Goal: Task Accomplishment & Management: Manage account settings

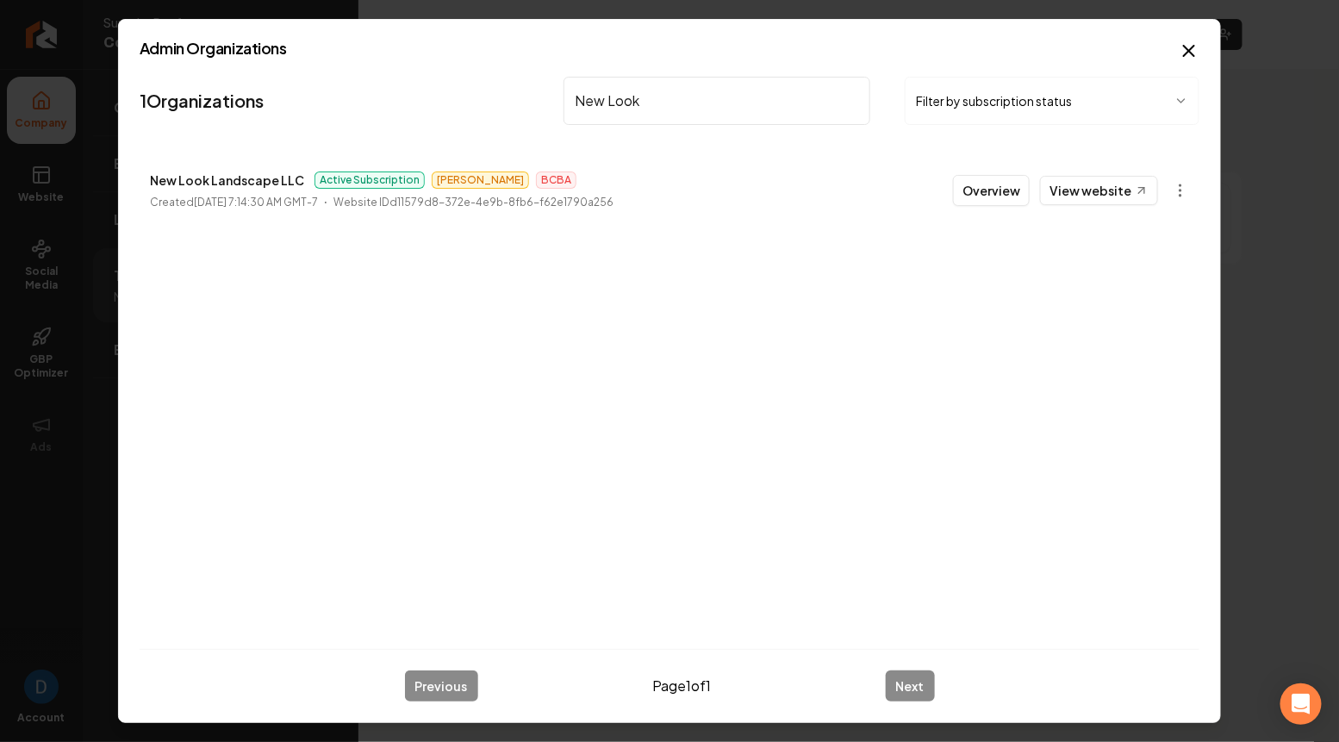
drag, startPoint x: 0, startPoint y: 0, endPoint x: 632, endPoint y: 87, distance: 638.2
click at [632, 87] on input "New Look" at bounding box center [716, 101] width 307 height 48
click at [260, 183] on p "Vital Cleaning Service LLC" at bounding box center [229, 180] width 158 height 21
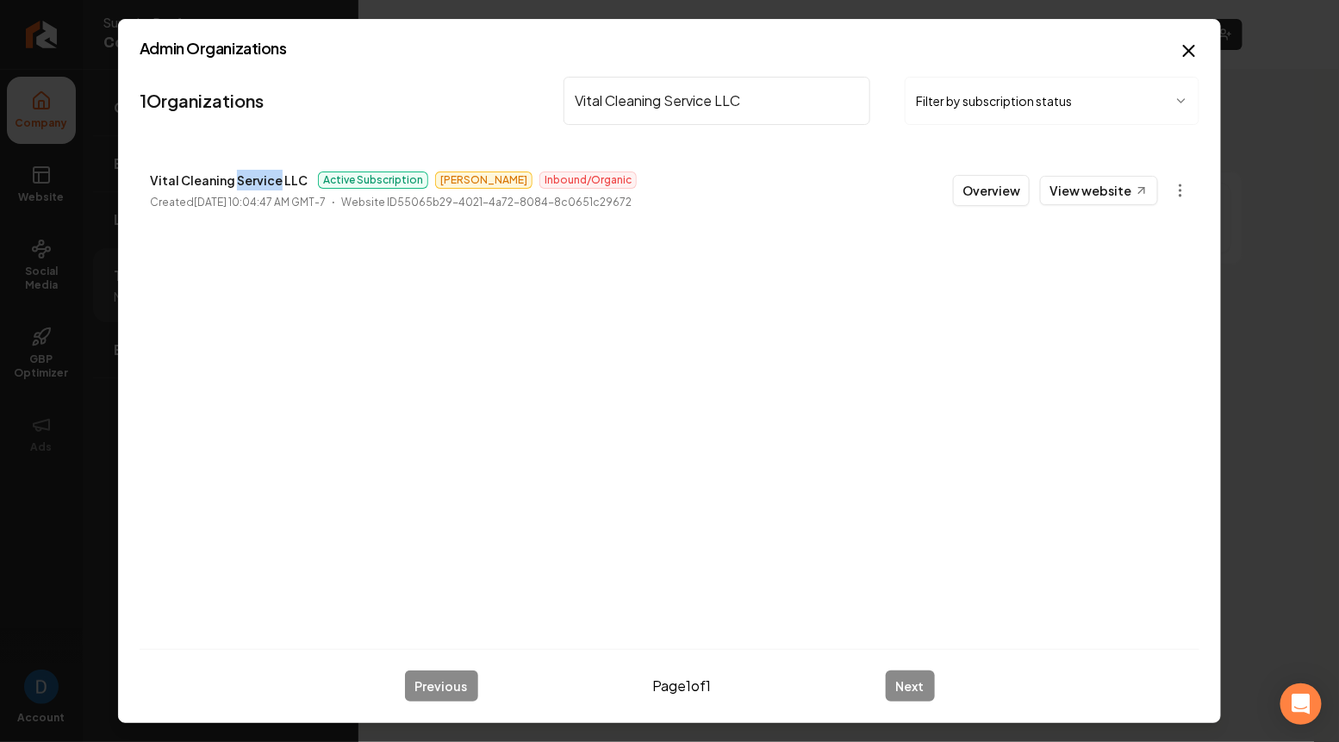
click at [260, 183] on p "Vital Cleaning Service LLC" at bounding box center [229, 180] width 158 height 21
copy p "Vital Cleaning Service LLC"
click at [632, 105] on input "Vital Cleaning Service LLC" at bounding box center [716, 101] width 307 height 48
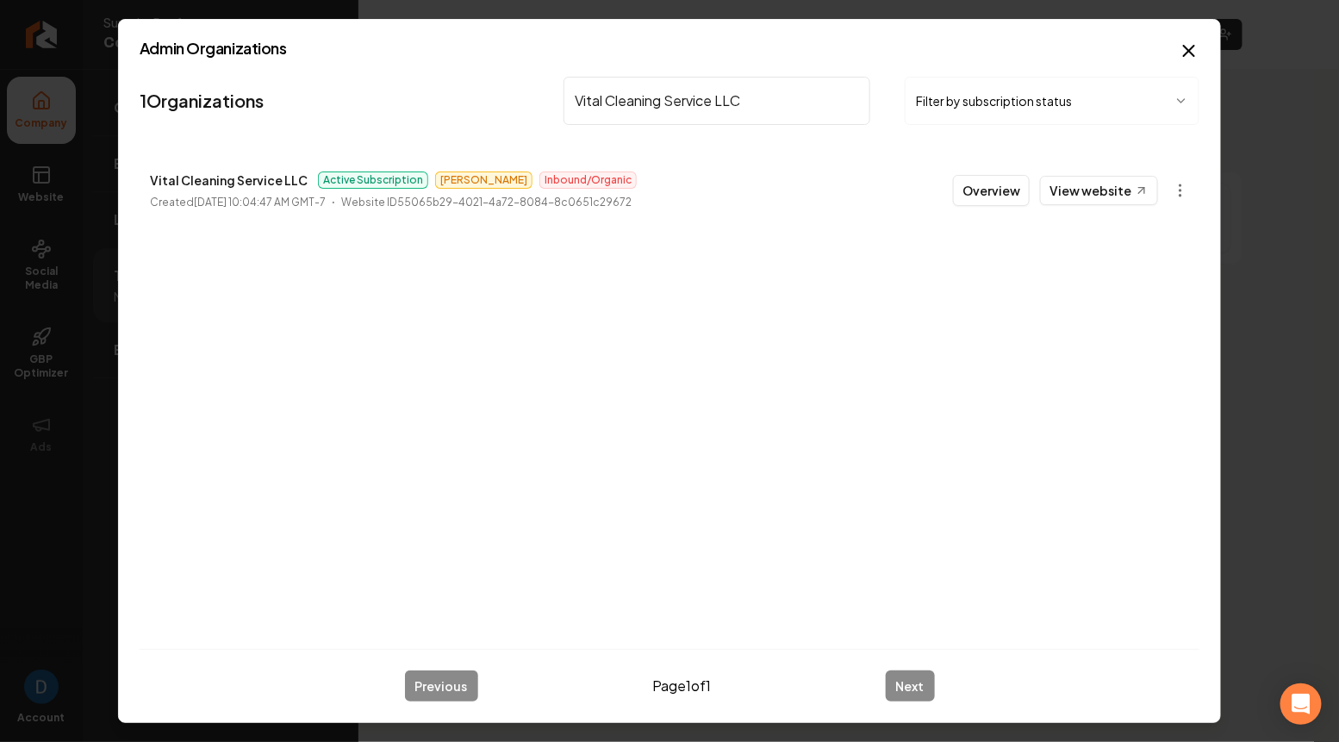
click at [632, 105] on input "Vital Cleaning Service LLC" at bounding box center [716, 101] width 307 height 48
type input "Titan plumbing"
click at [1119, 191] on link "View website" at bounding box center [1099, 190] width 118 height 29
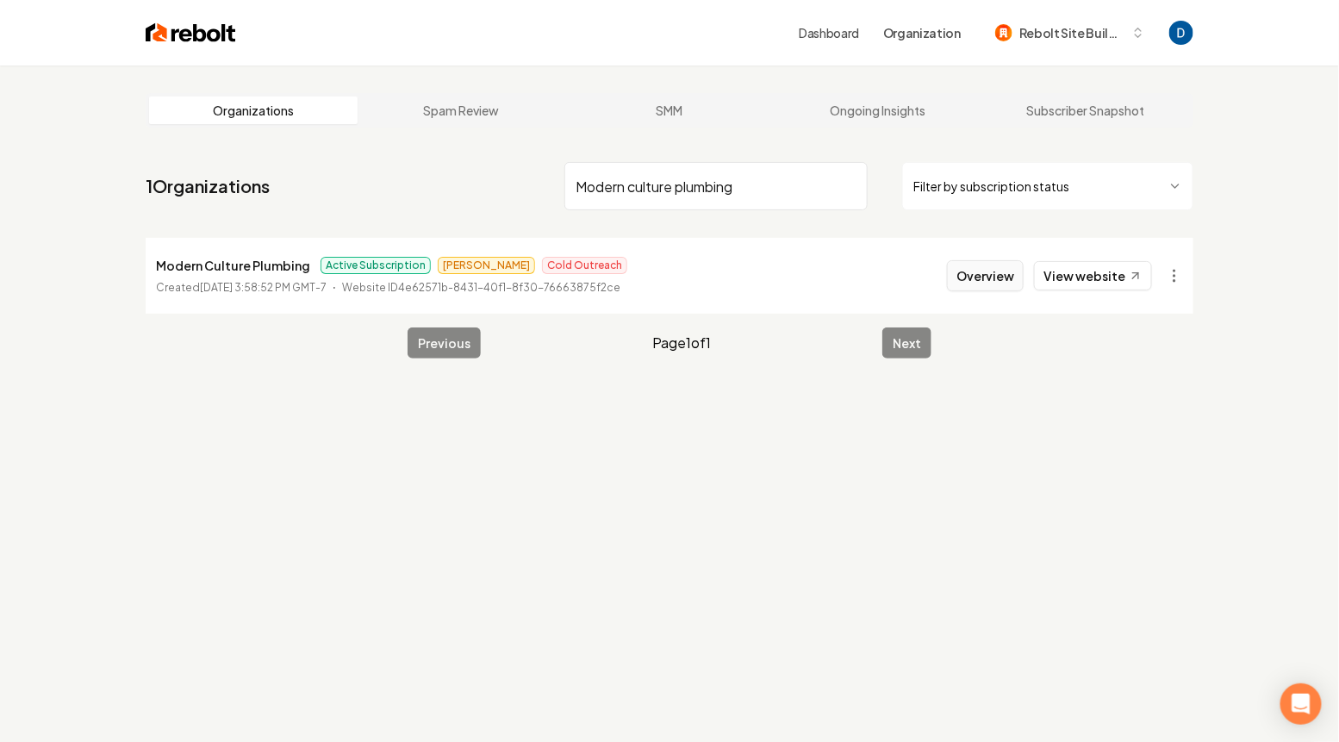
type input "Modern culture plumbing"
click at [992, 273] on button "Overview" at bounding box center [985, 275] width 77 height 31
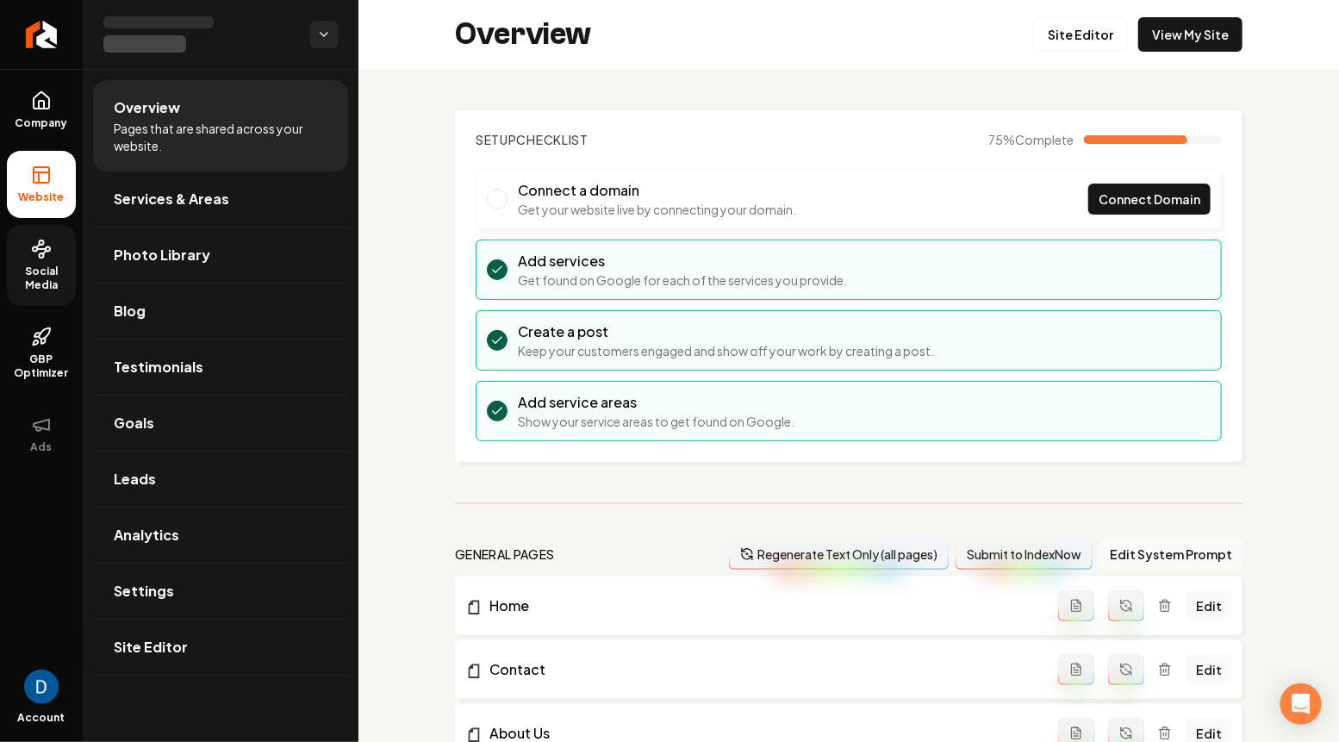
click at [27, 301] on link "Social Media" at bounding box center [41, 265] width 69 height 81
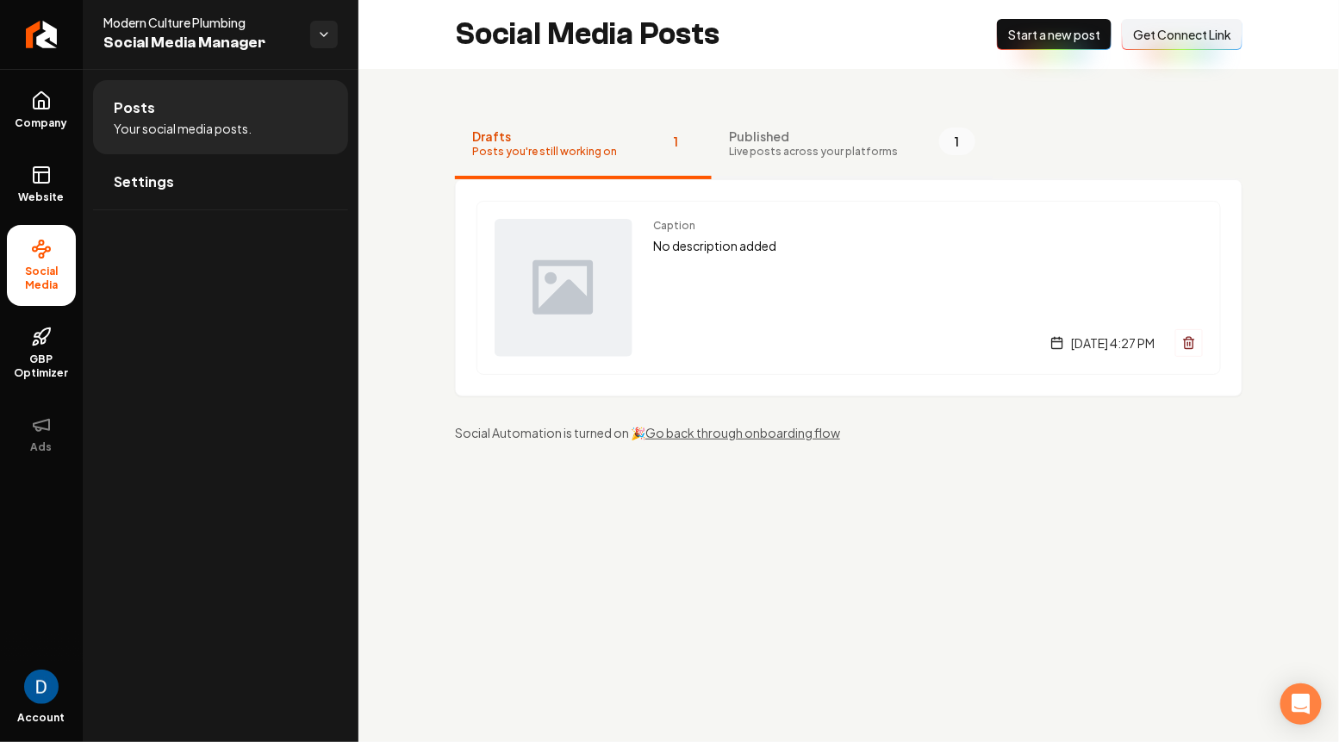
click at [812, 121] on button "Published Live posts across your platforms 1" at bounding box center [852, 144] width 281 height 69
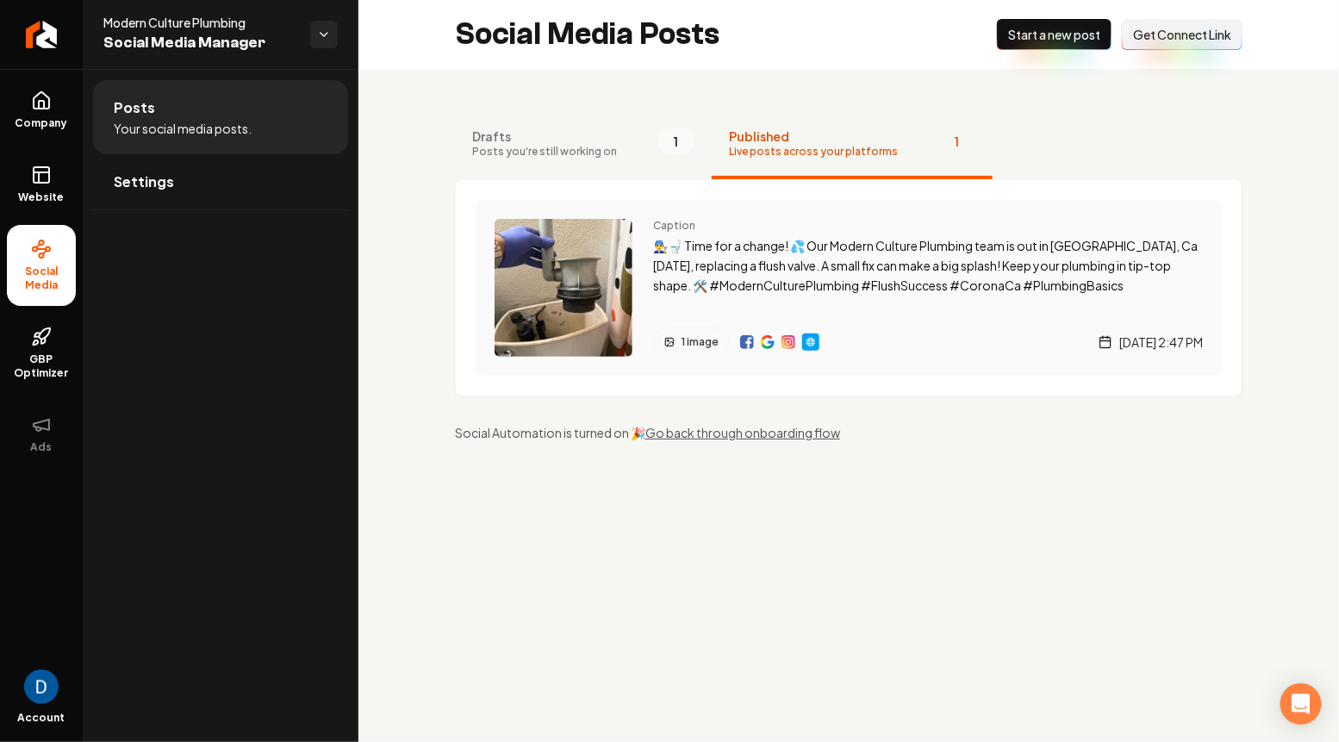
click at [811, 342] on img "Main content area" at bounding box center [811, 342] width 14 height 14
click at [111, 24] on span "Modern Culture Plumbing" at bounding box center [199, 22] width 193 height 17
copy span "Modern Culture Plumbing"
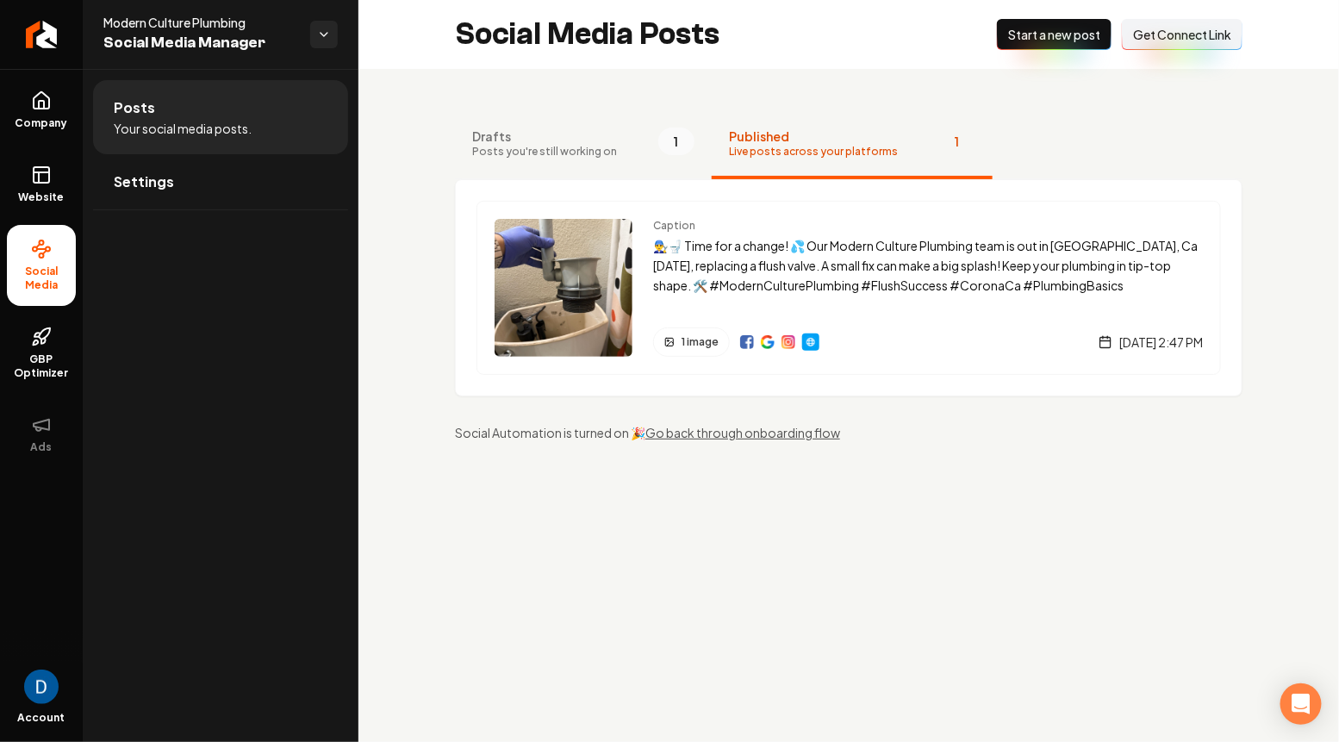
click at [215, 19] on span "Modern Culture Plumbing" at bounding box center [199, 22] width 193 height 17
copy span "Modern Culture Plumbing"
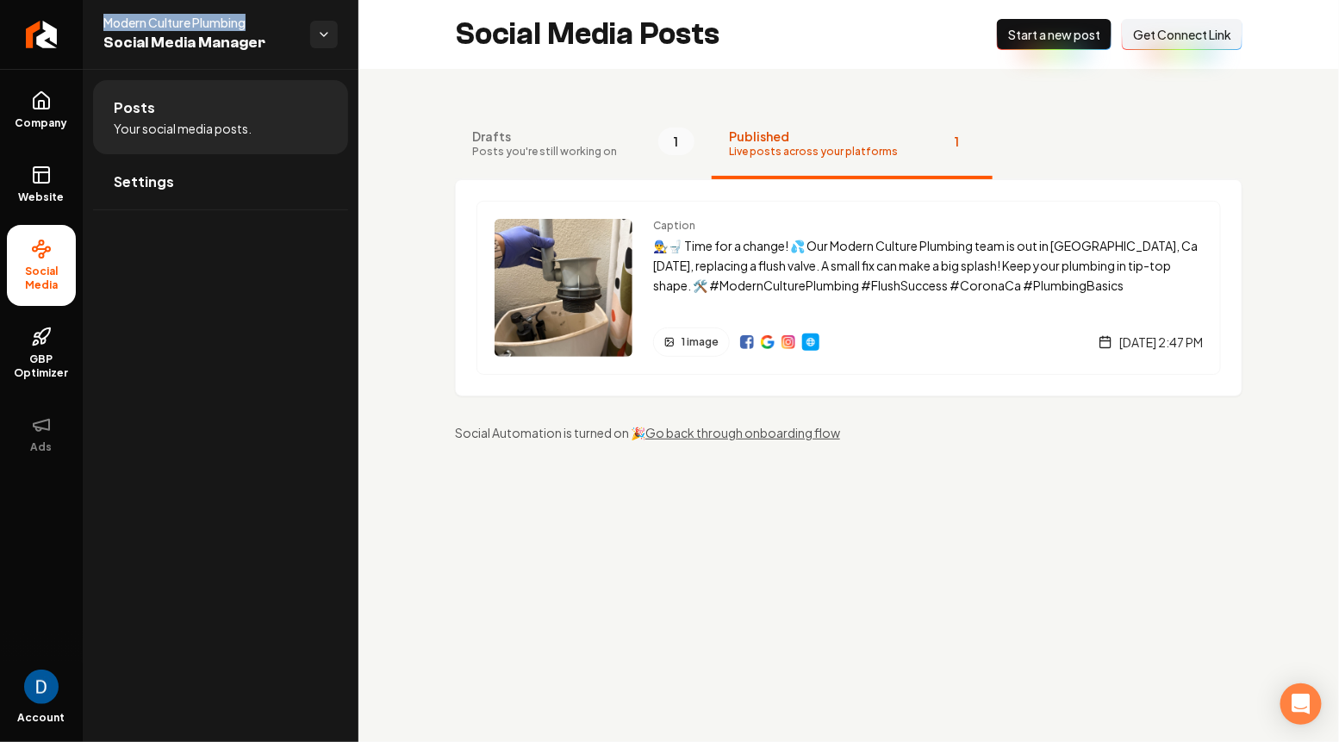
click at [155, 24] on span "Modern Culture Plumbing" at bounding box center [199, 22] width 193 height 17
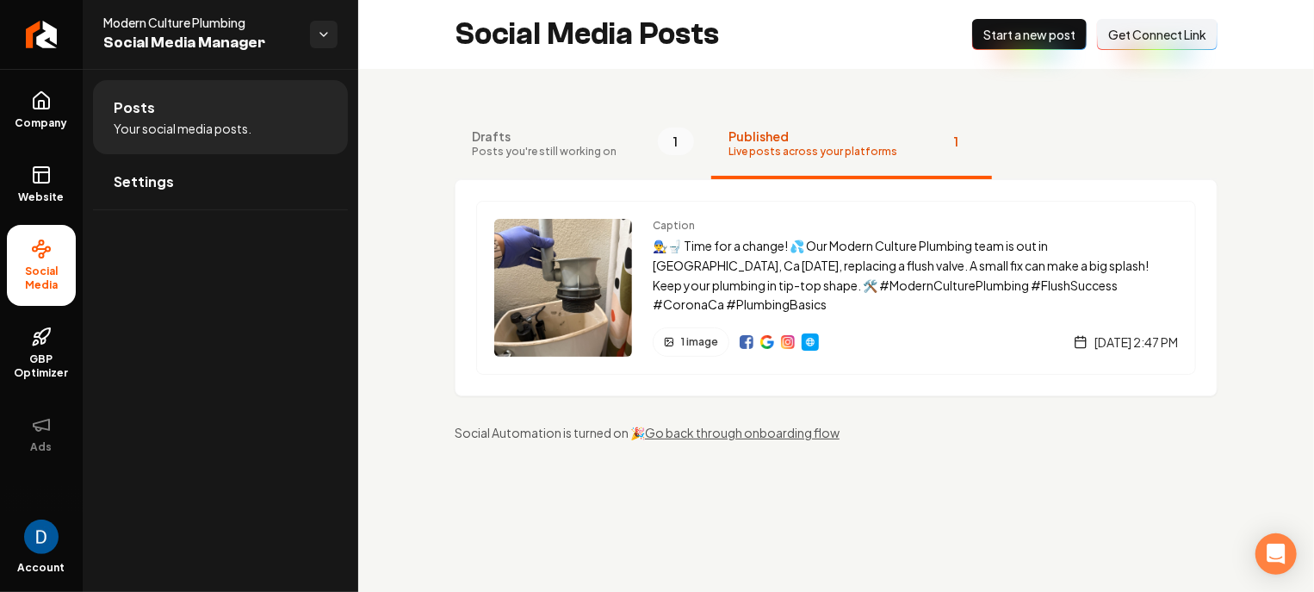
click at [186, 20] on span "Modern Culture Plumbing" at bounding box center [199, 22] width 193 height 17
click at [52, 147] on ul "Company Website Social Media GBP Optimizer Ads" at bounding box center [41, 272] width 83 height 406
click at [42, 185] on link "Website" at bounding box center [41, 184] width 69 height 67
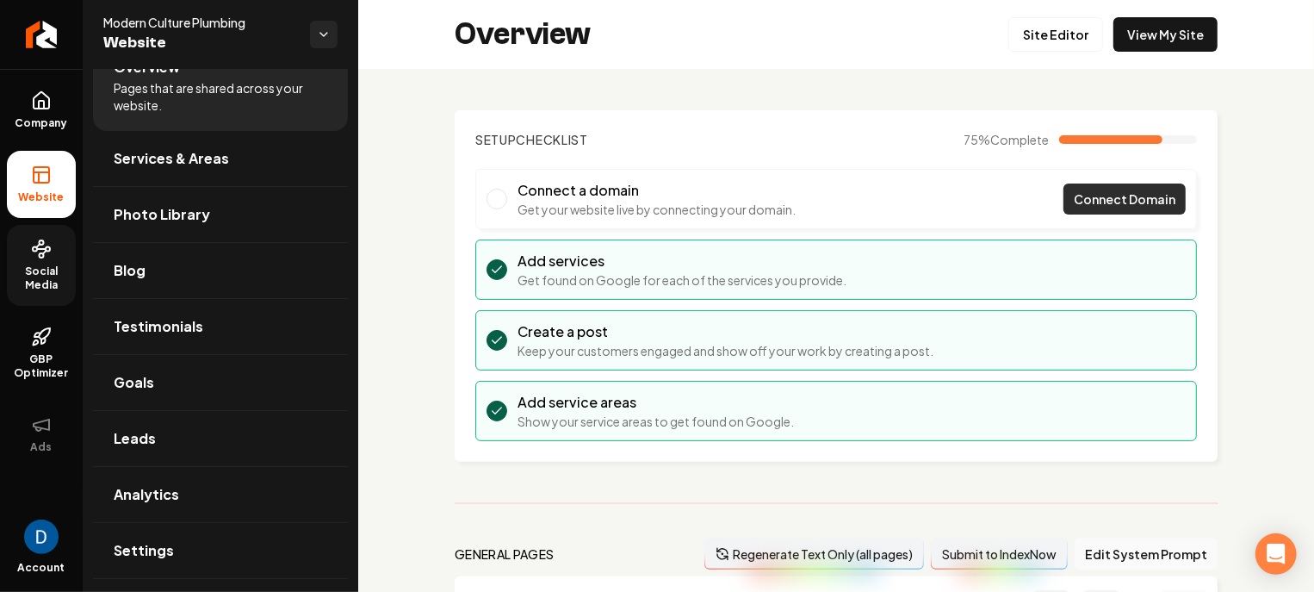
click at [1068, 196] on link "Connect Domain" at bounding box center [1125, 198] width 122 height 31
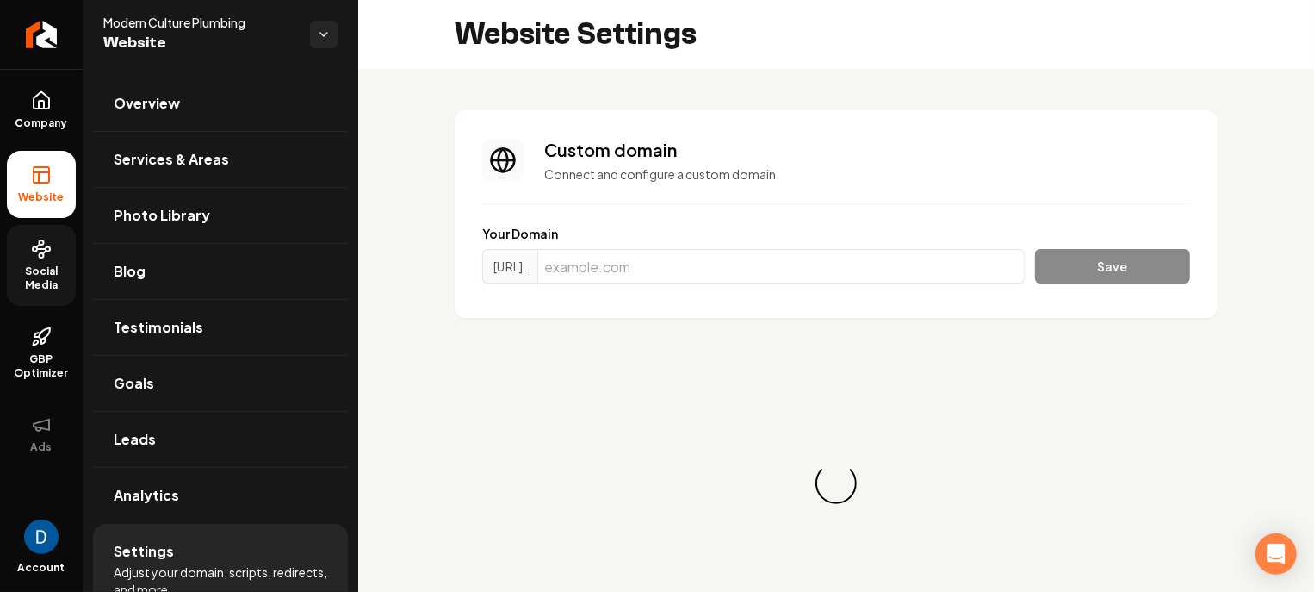
scroll to position [155, 0]
click at [681, 269] on input "Main content area" at bounding box center [782, 266] width 488 height 34
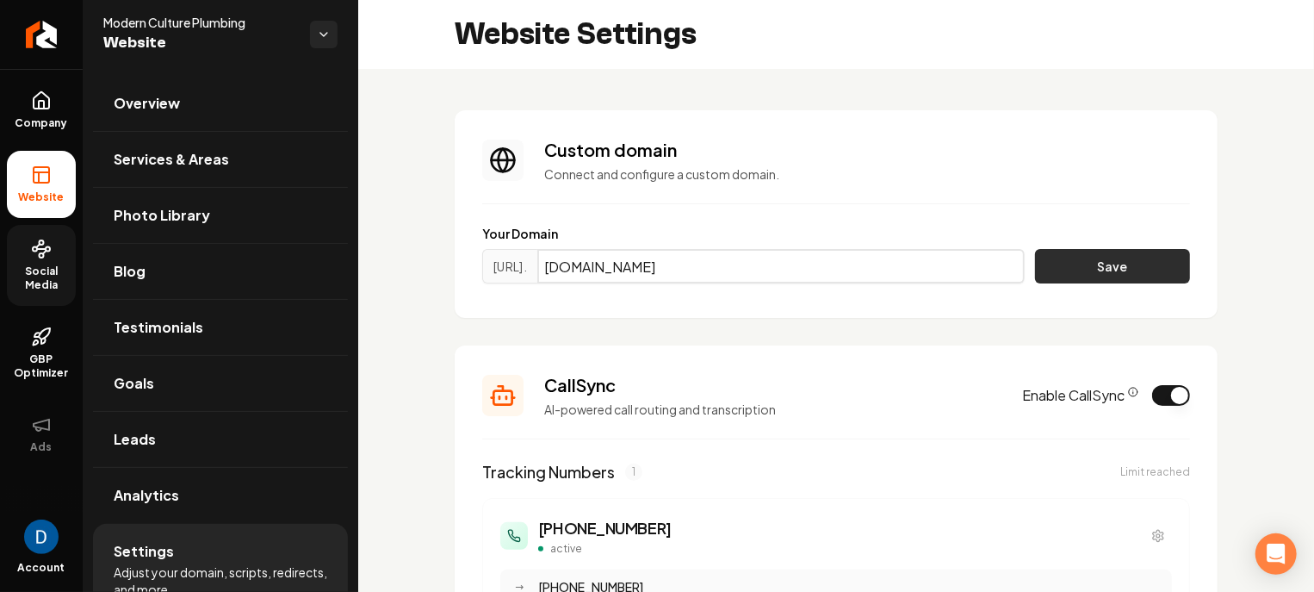
type input "moderncultureplumbing.com"
click at [1048, 272] on button "Save" at bounding box center [1112, 266] width 155 height 34
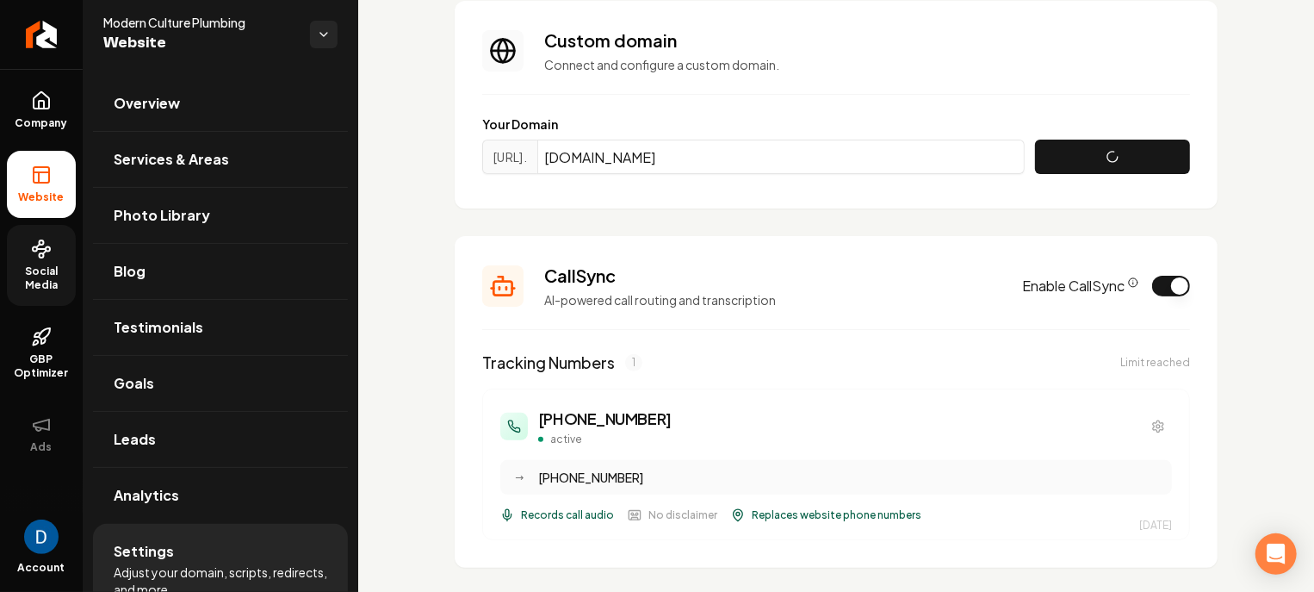
scroll to position [1, 0]
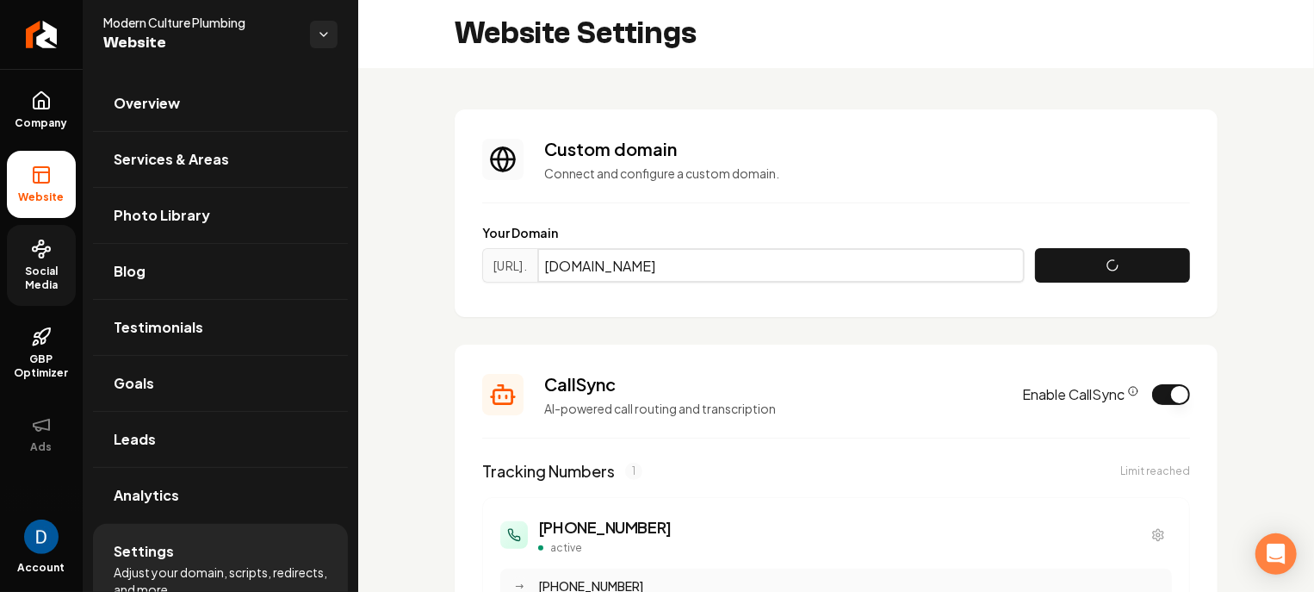
click at [699, 251] on input "moderncultureplumbing.com" at bounding box center [782, 265] width 488 height 34
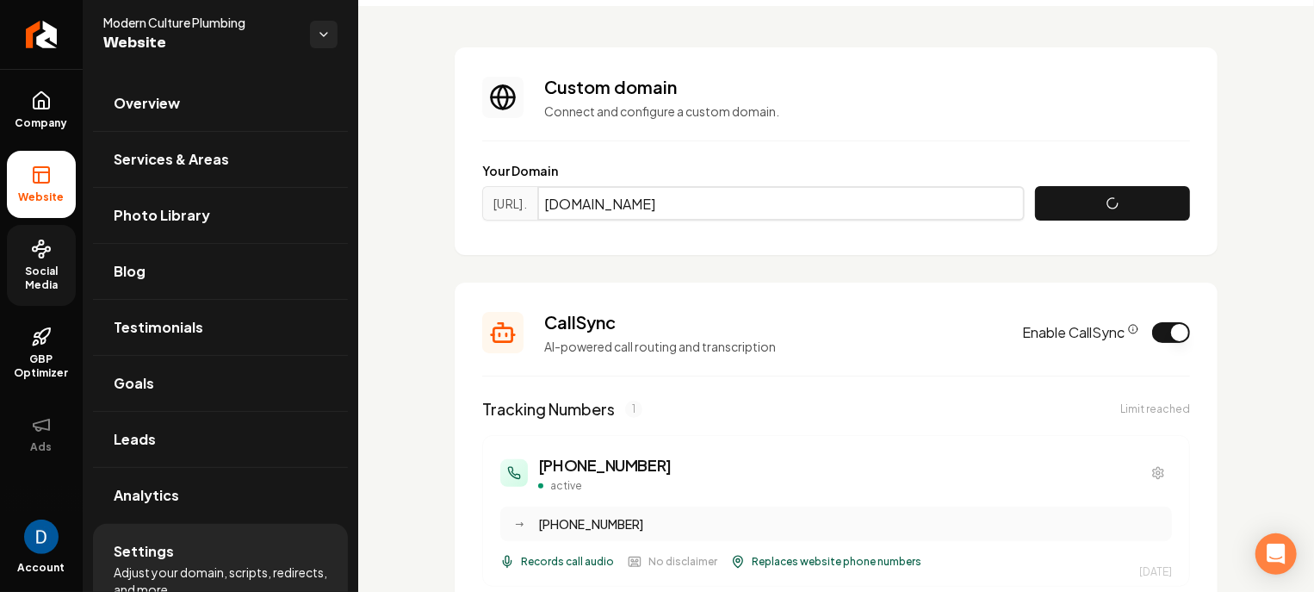
scroll to position [0, 0]
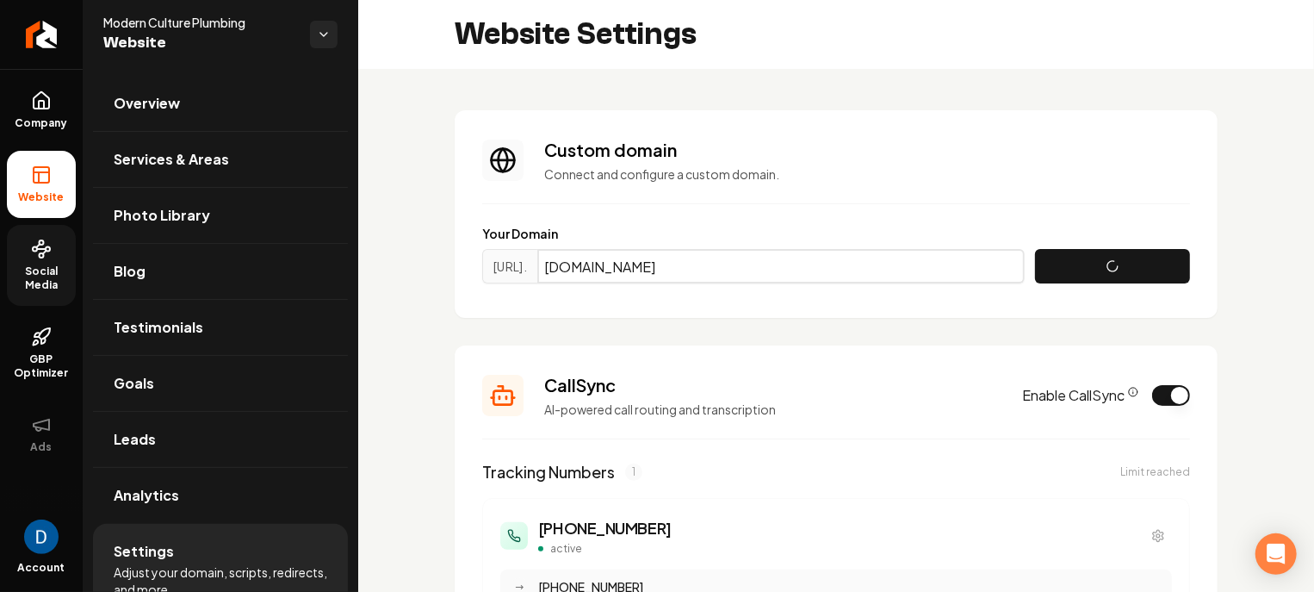
click at [793, 266] on input "moderncultureplumbing.com" at bounding box center [782, 266] width 488 height 34
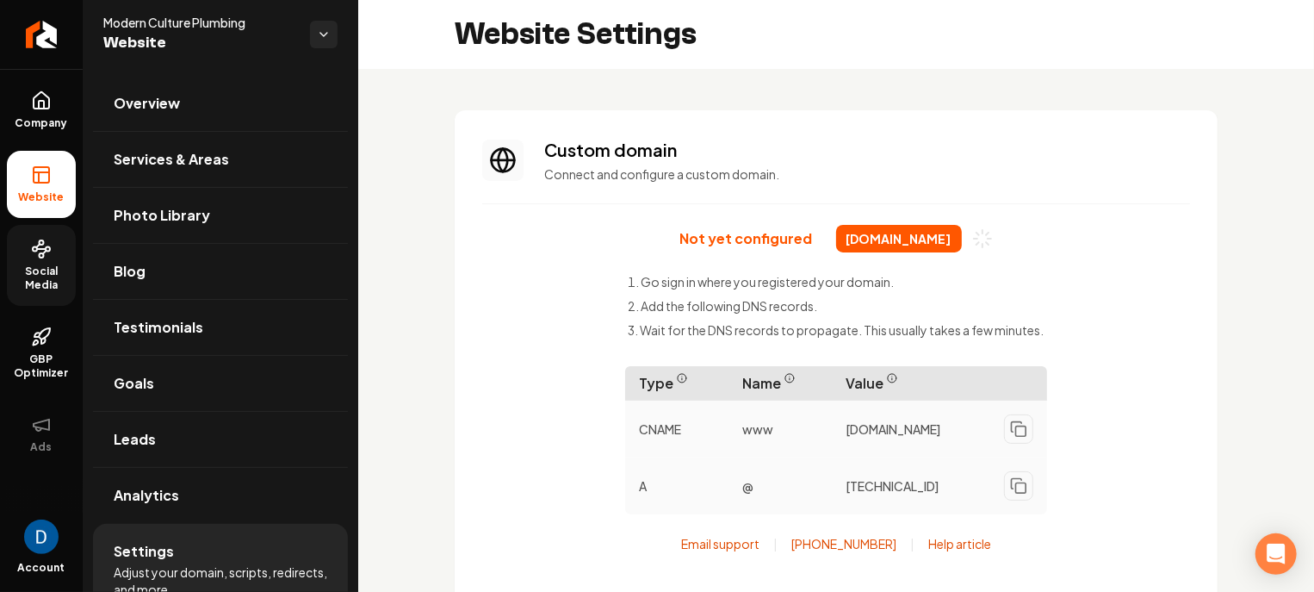
click at [102, 24] on div "Modern Culture Plumbing Website" at bounding box center [221, 34] width 276 height 69
copy span "Modern Culture Plumbing"
click at [46, 283] on span "Social Media" at bounding box center [41, 278] width 69 height 28
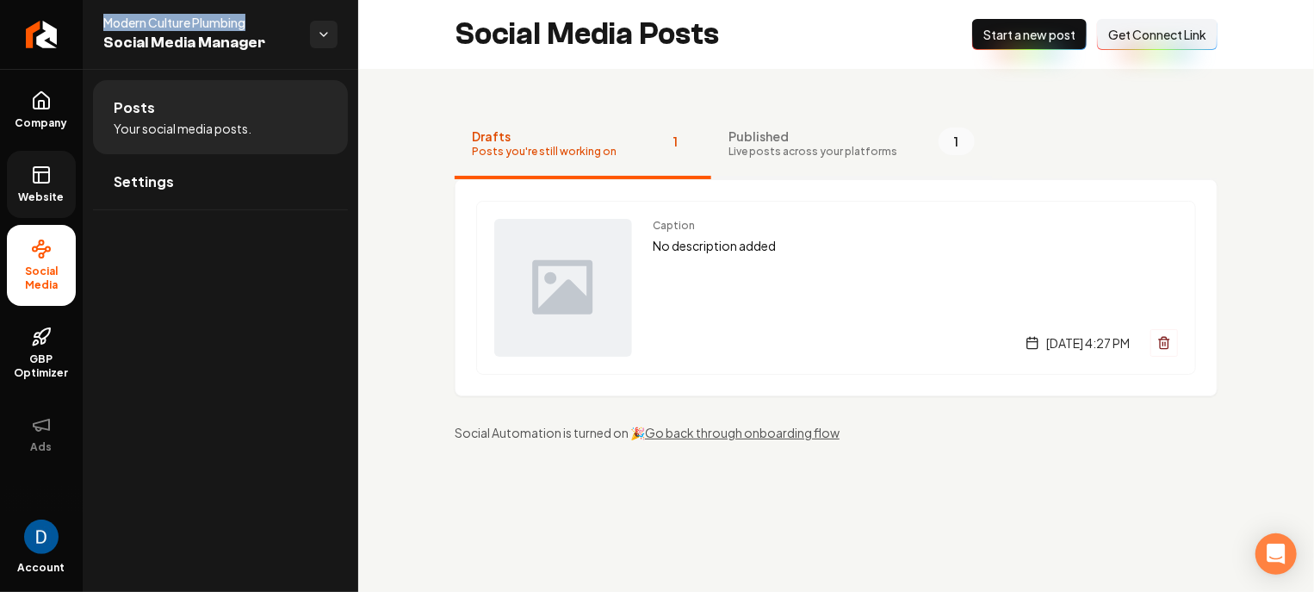
click at [755, 141] on span "Published" at bounding box center [813, 135] width 169 height 17
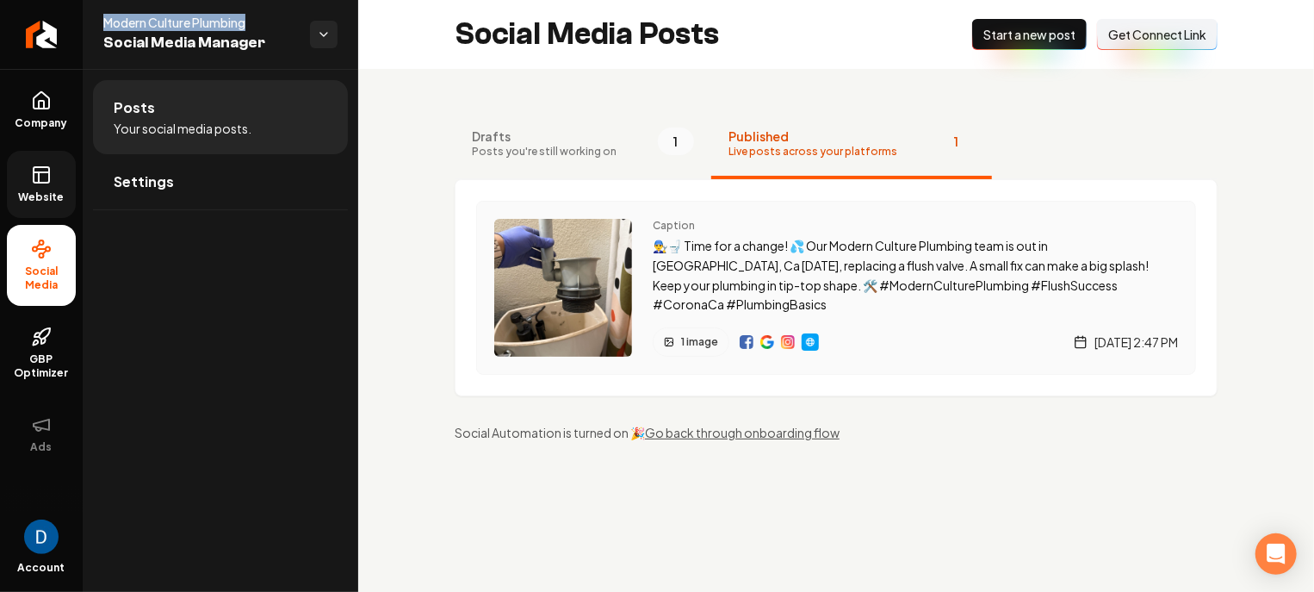
click at [765, 340] on img "Main content area" at bounding box center [768, 342] width 14 height 14
click at [39, 176] on icon at bounding box center [39, 177] width 0 height 10
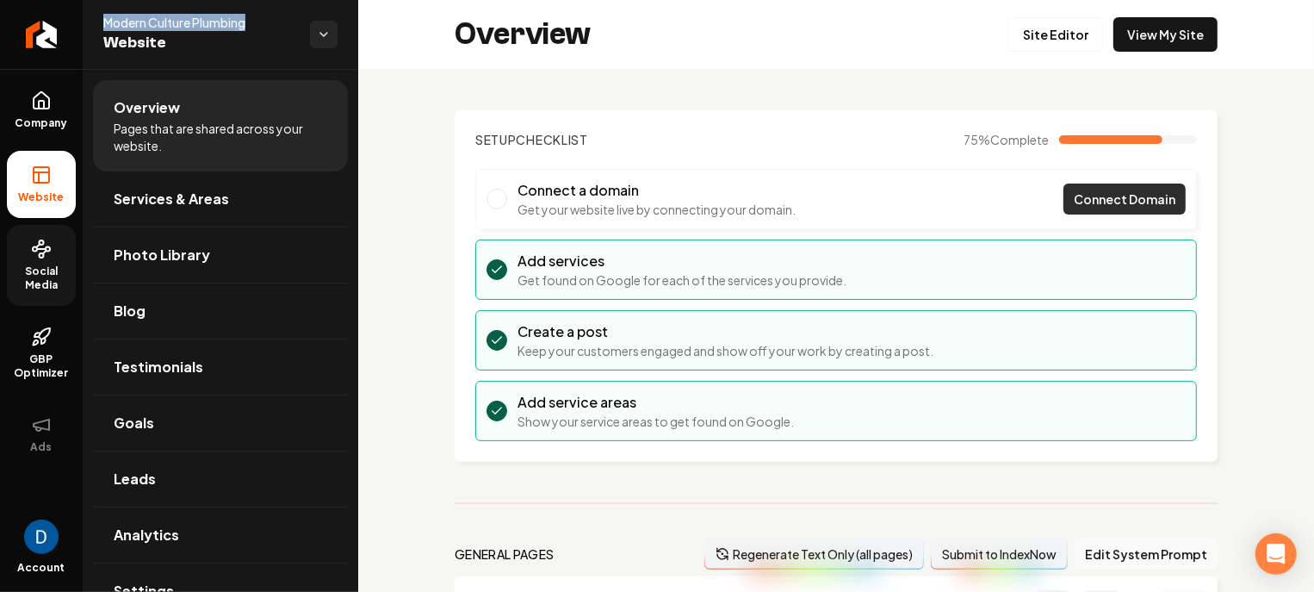
click at [1106, 185] on link "Connect Domain" at bounding box center [1125, 198] width 122 height 31
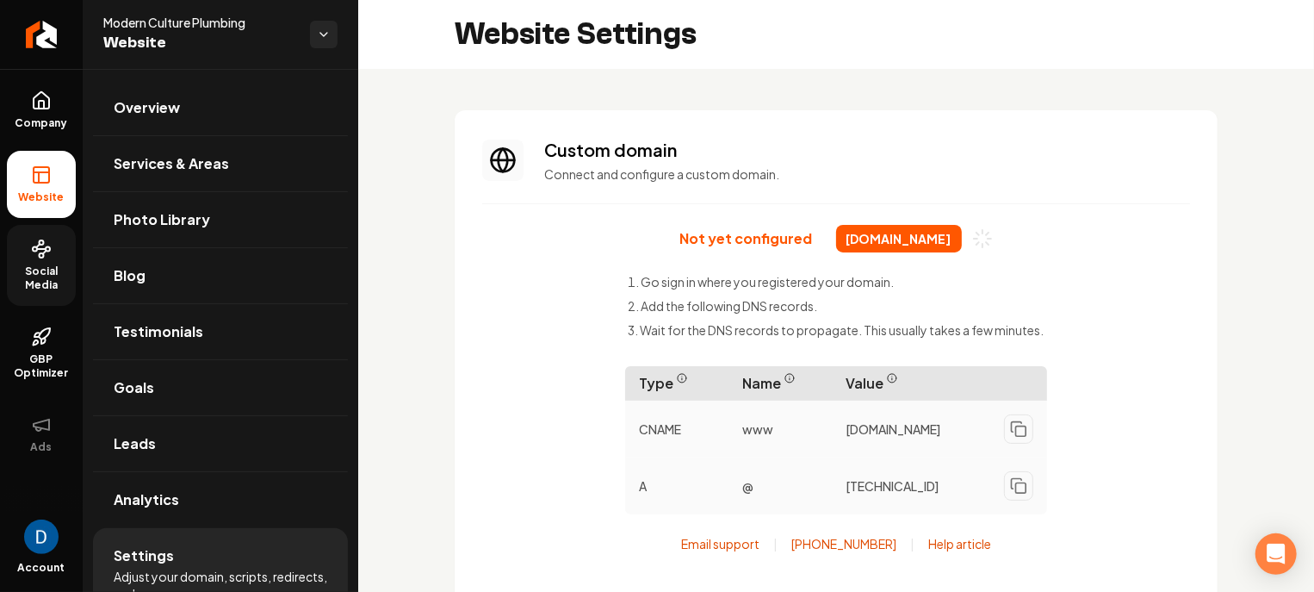
click at [862, 239] on span "moderncultureplumbing.com" at bounding box center [899, 239] width 126 height 28
copy div "moderncultureplumbing.com"
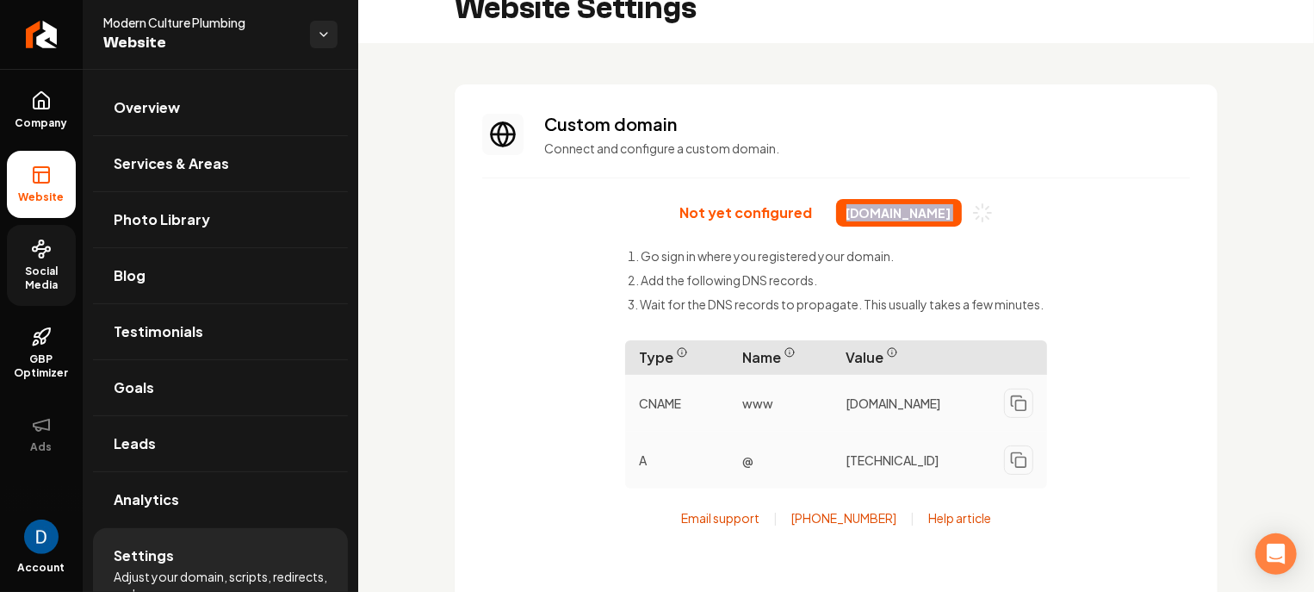
scroll to position [128, 0]
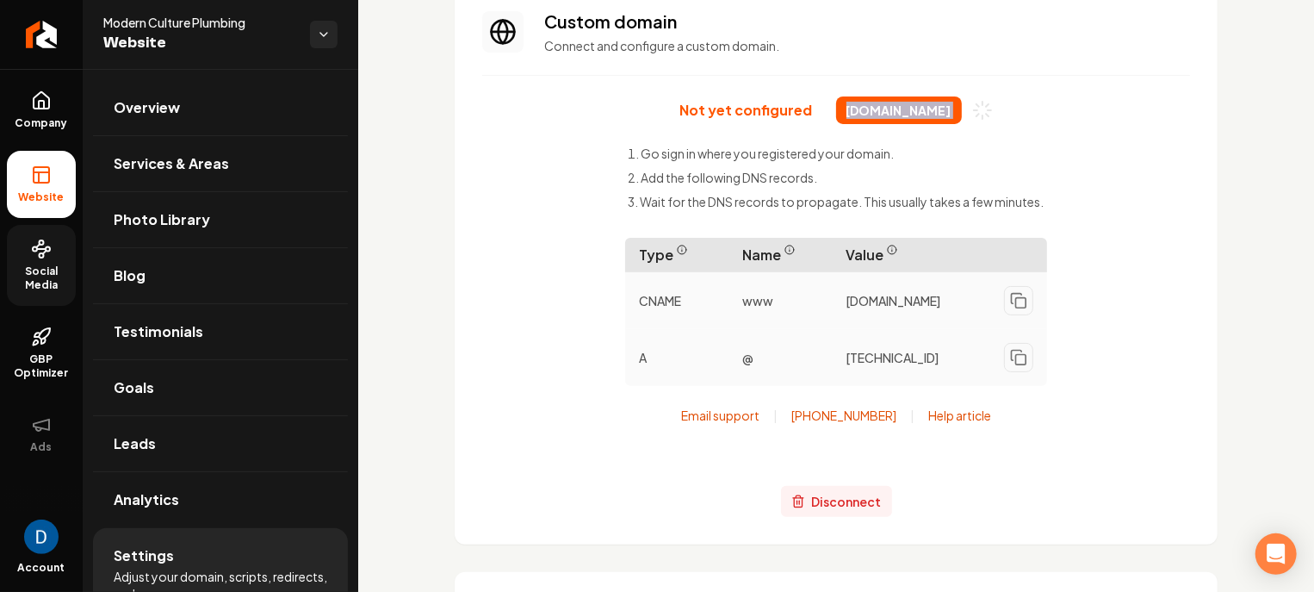
click at [824, 510] on span "Disconnect" at bounding box center [847, 502] width 70 height 18
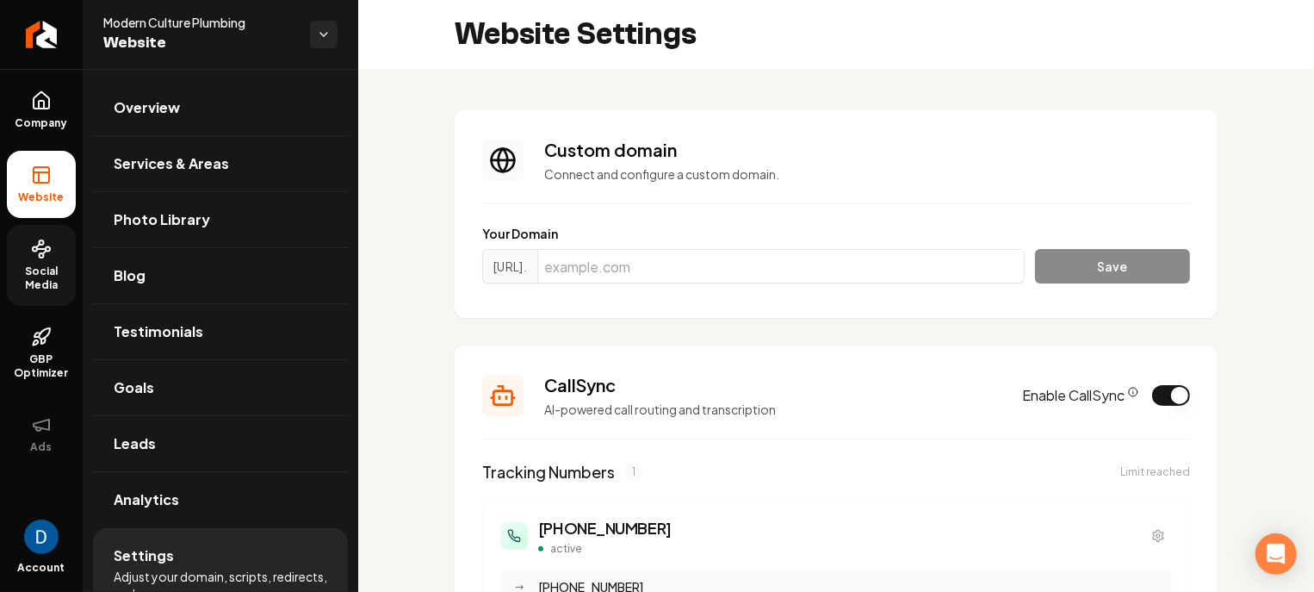
scroll to position [155, 0]
click at [667, 302] on section "Custom domain Connect and configure a custom domain. Your Domain https://www. S…" at bounding box center [836, 214] width 763 height 208
click at [674, 273] on input "Main content area" at bounding box center [782, 266] width 488 height 34
paste input "moderncultureplumbing.com"
type input "moderncultureplumbing.com"
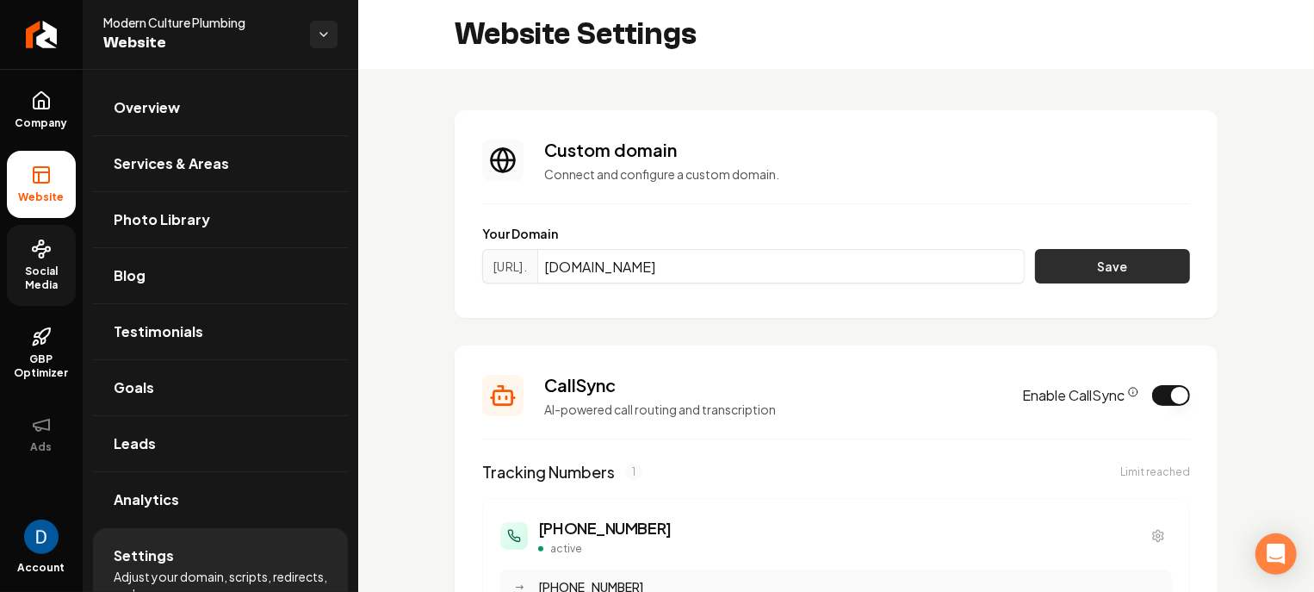
click at [1085, 259] on button "Save" at bounding box center [1112, 266] width 155 height 34
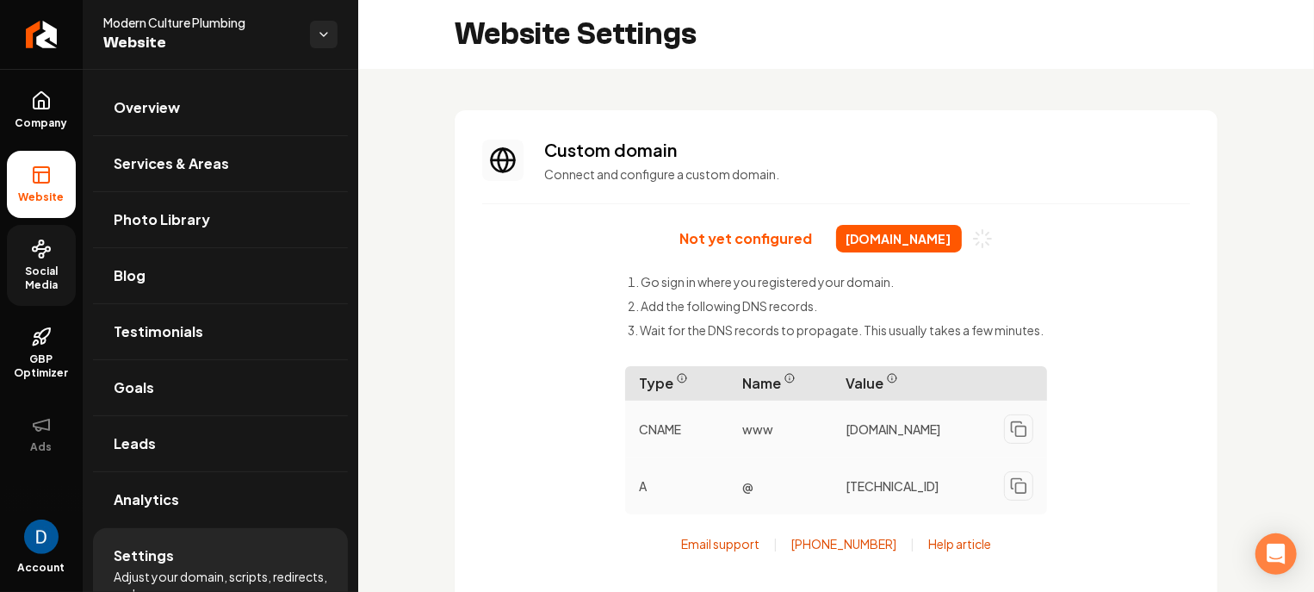
click at [901, 233] on span "moderncultureplumbing.com" at bounding box center [899, 239] width 126 height 28
copy div "moderncultureplumbing.com"
